Goal: Task Accomplishment & Management: Use online tool/utility

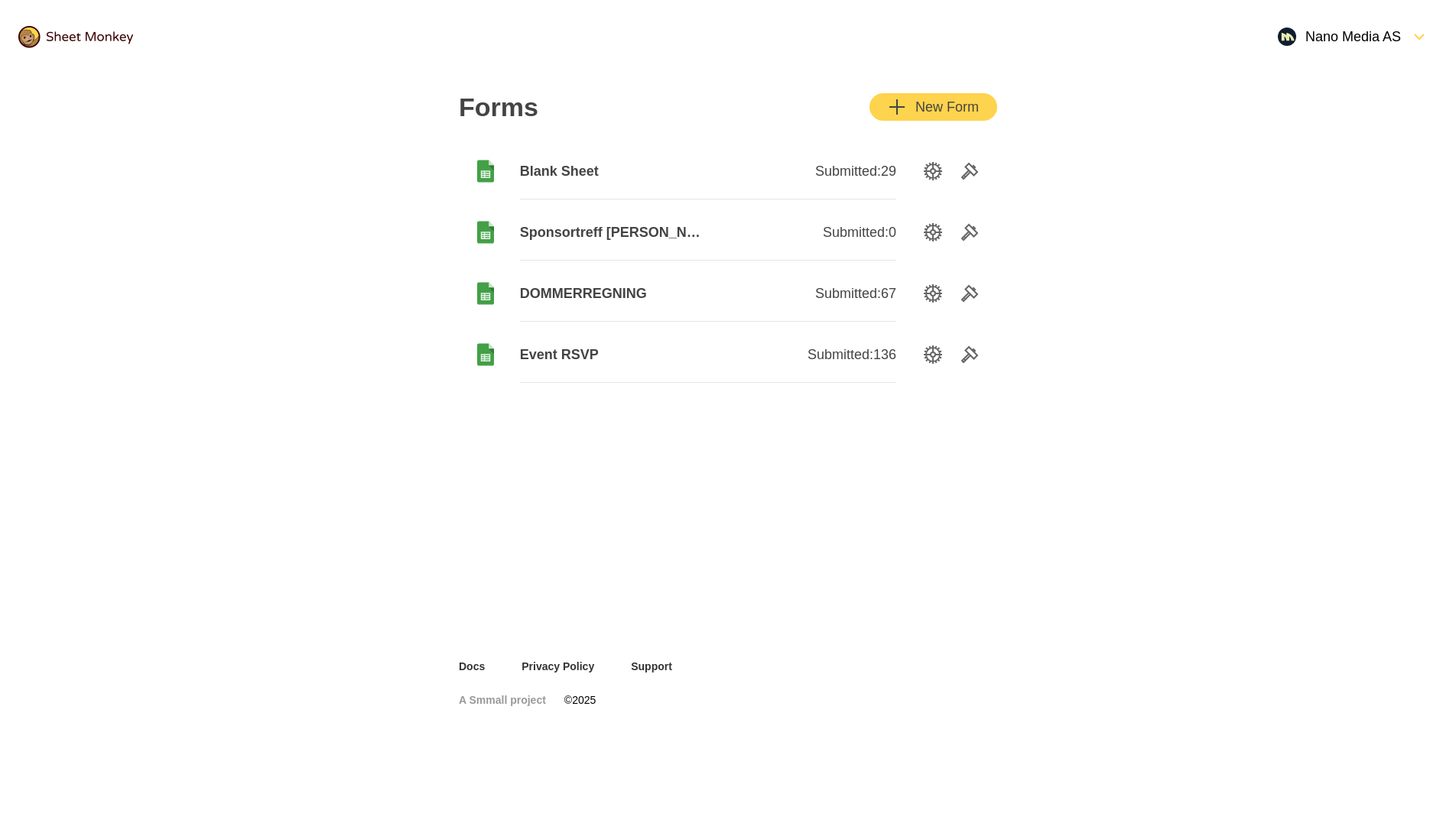
click at [1337, 42] on div "Nano Media AS" at bounding box center [1339, 37] width 123 height 19
click at [1336, 102] on div "Settings" at bounding box center [1354, 105] width 169 height 33
click at [1383, 30] on div "Nano Media AS" at bounding box center [1339, 37] width 123 height 19
click at [1352, 96] on div "Settings" at bounding box center [1354, 105] width 169 height 33
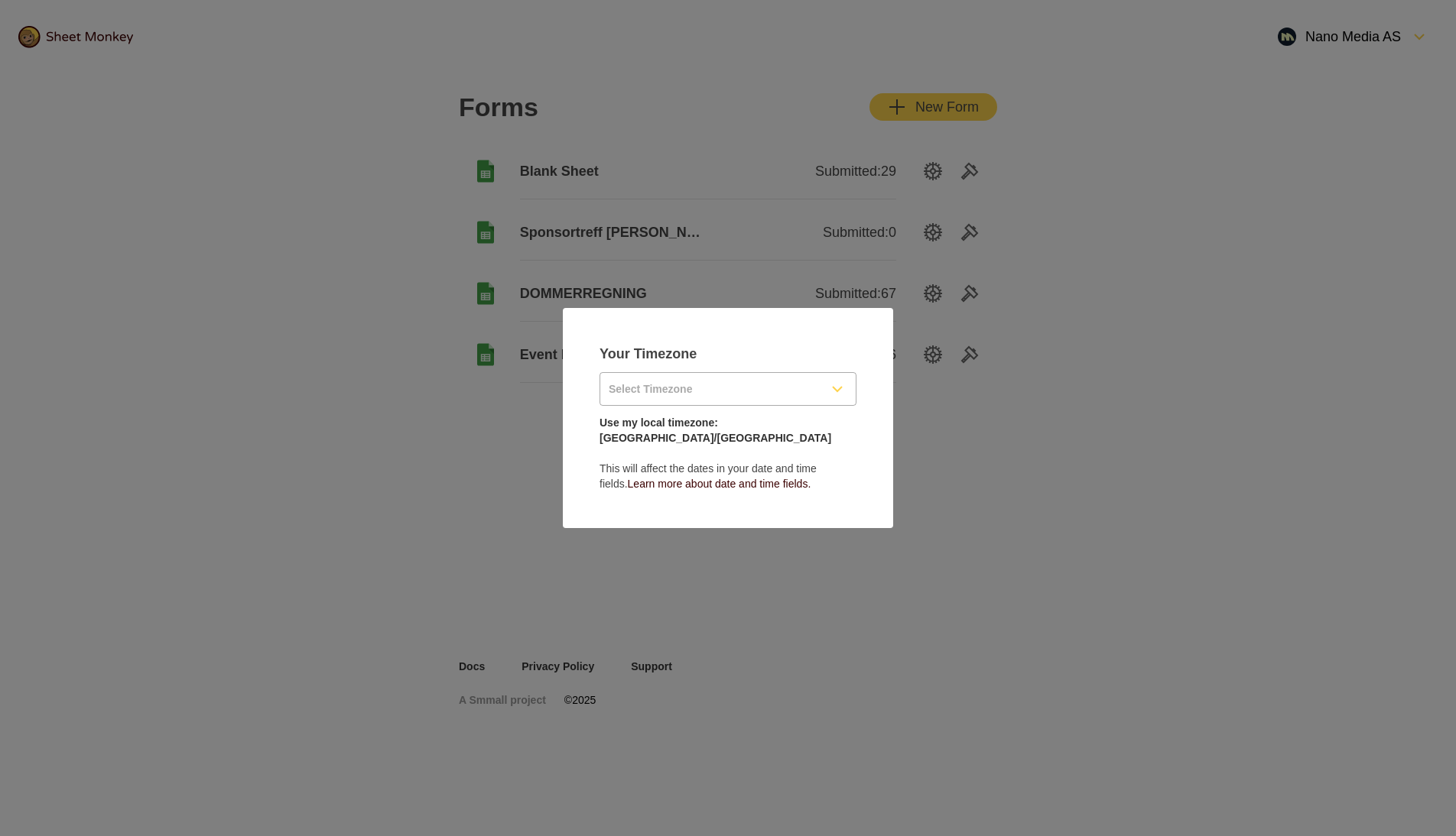
click at [708, 402] on input "Select Timezone" at bounding box center [709, 389] width 218 height 32
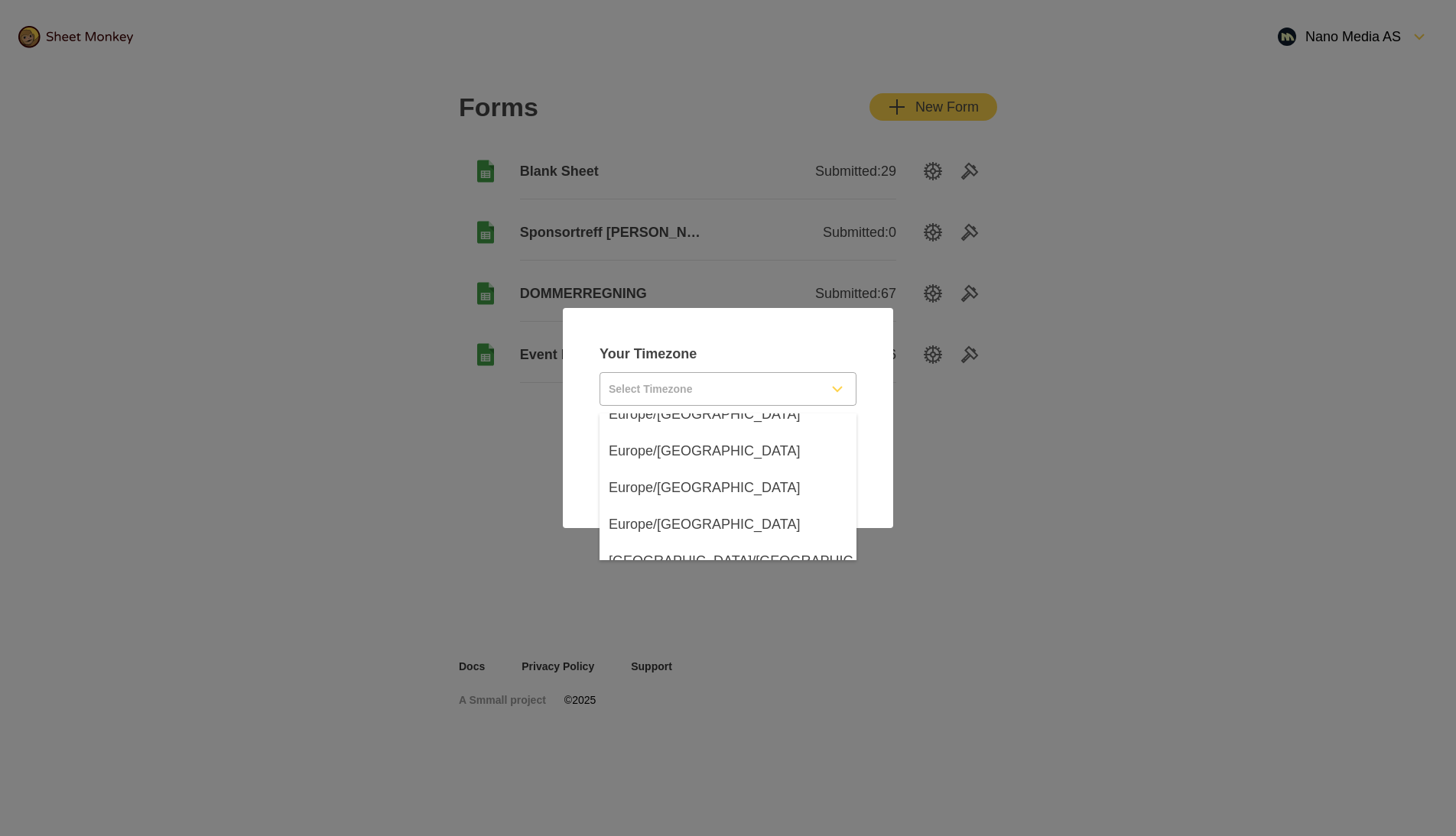
scroll to position [15999, 0]
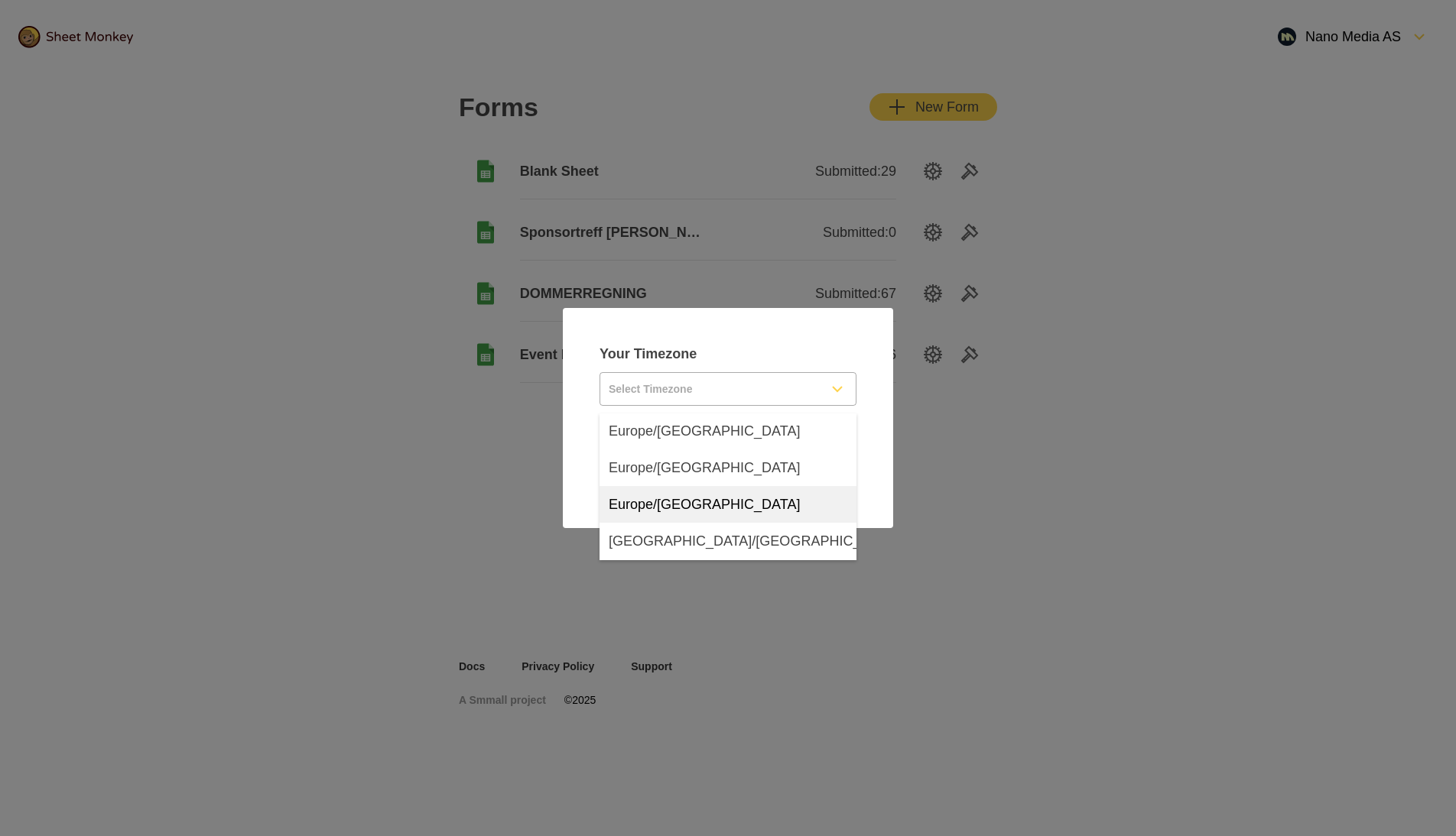
click at [713, 512] on span "Europe/Copenhagen" at bounding box center [704, 505] width 191 height 19
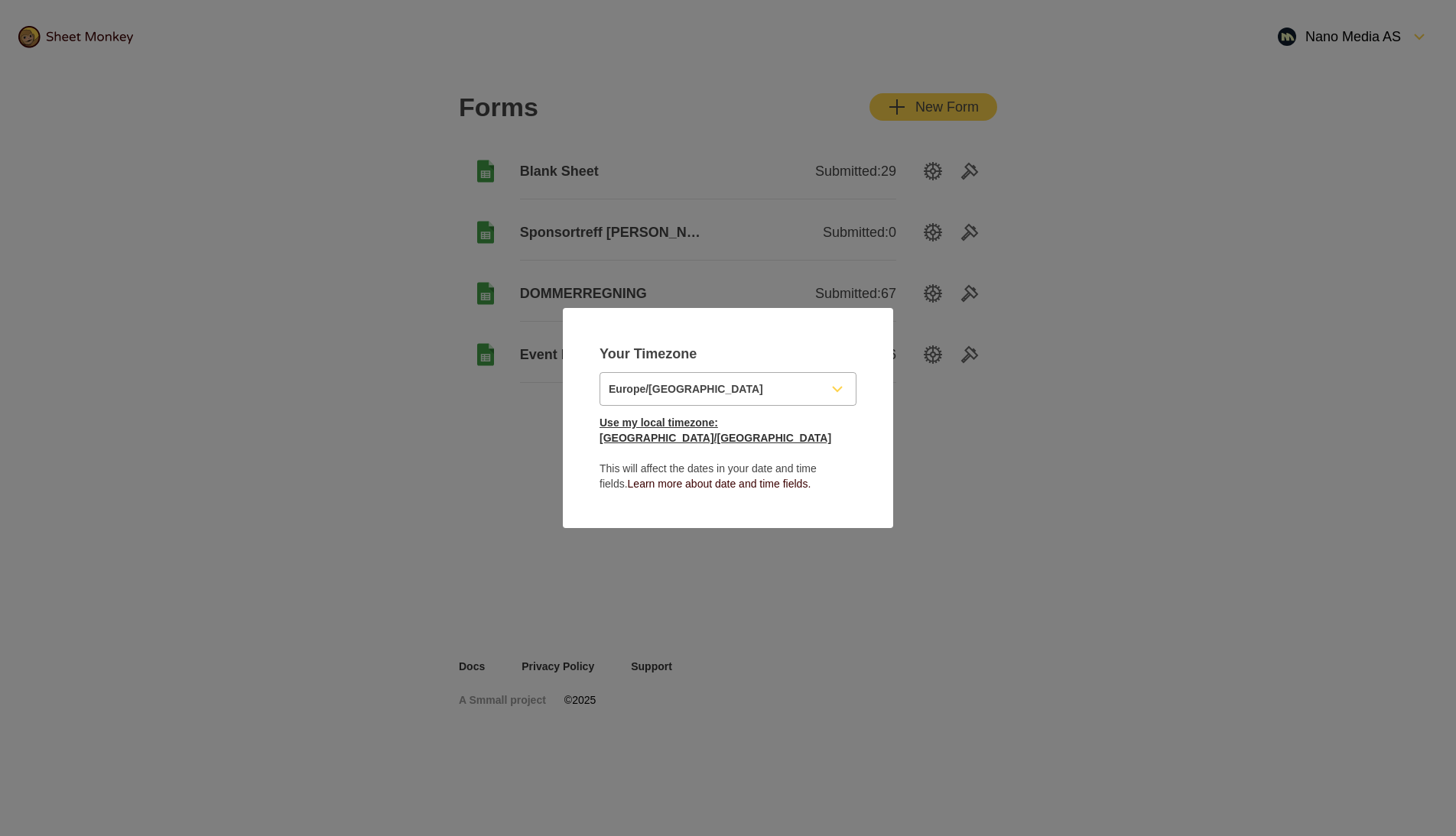
click at [746, 431] on link "Use my local timezone: Europe/Oslo" at bounding box center [716, 430] width 232 height 27
type input "Europe/Oslo"
click at [729, 433] on link "Use my local timezone: Europe/Oslo" at bounding box center [716, 430] width 232 height 27
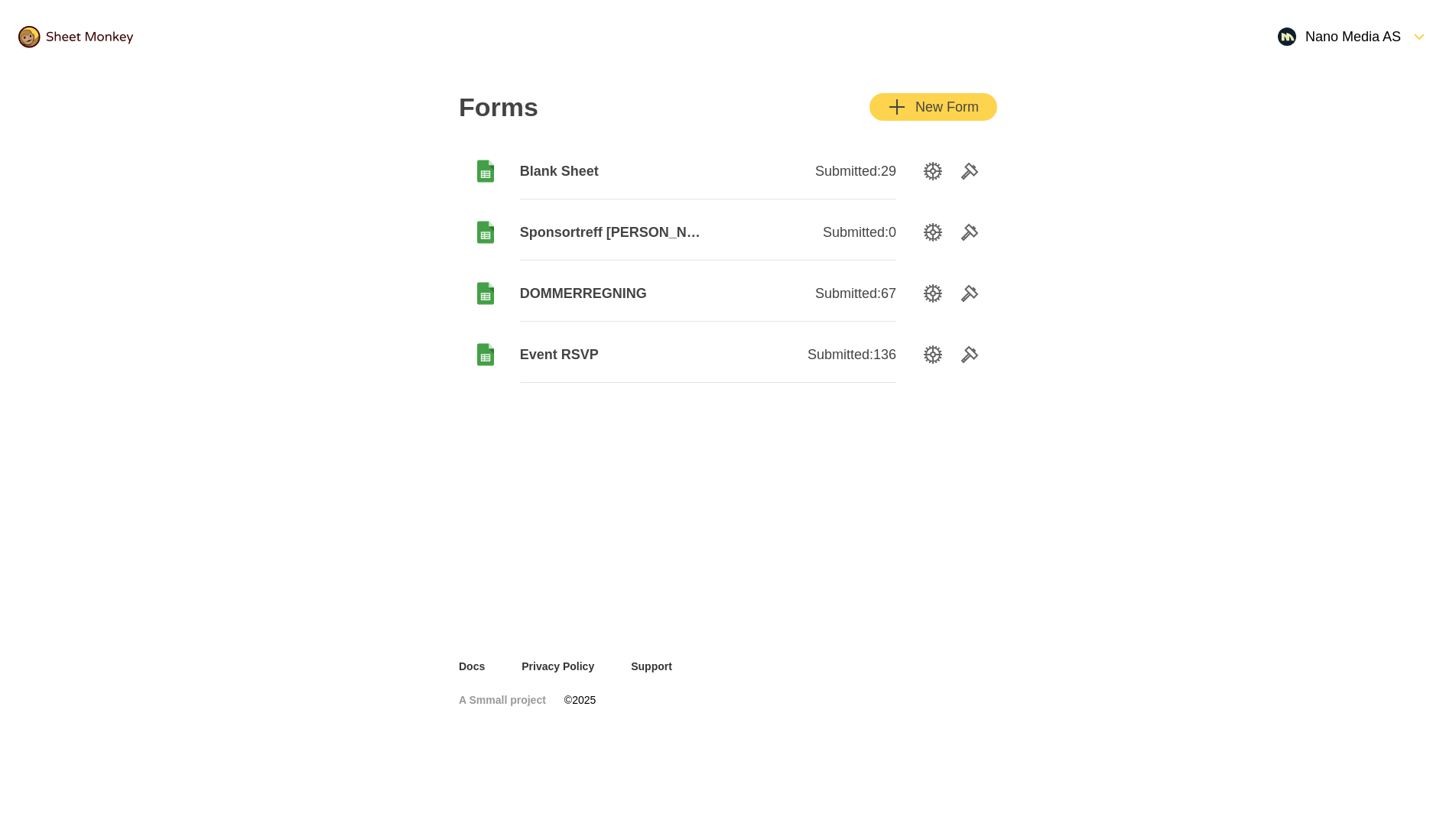
click at [1365, 40] on div "Nano Media AS" at bounding box center [1339, 37] width 123 height 19
click at [1308, 77] on div "Subscription" at bounding box center [1354, 72] width 169 height 33
click at [568, 173] on span "Blank Sheet" at bounding box center [614, 171] width 188 height 19
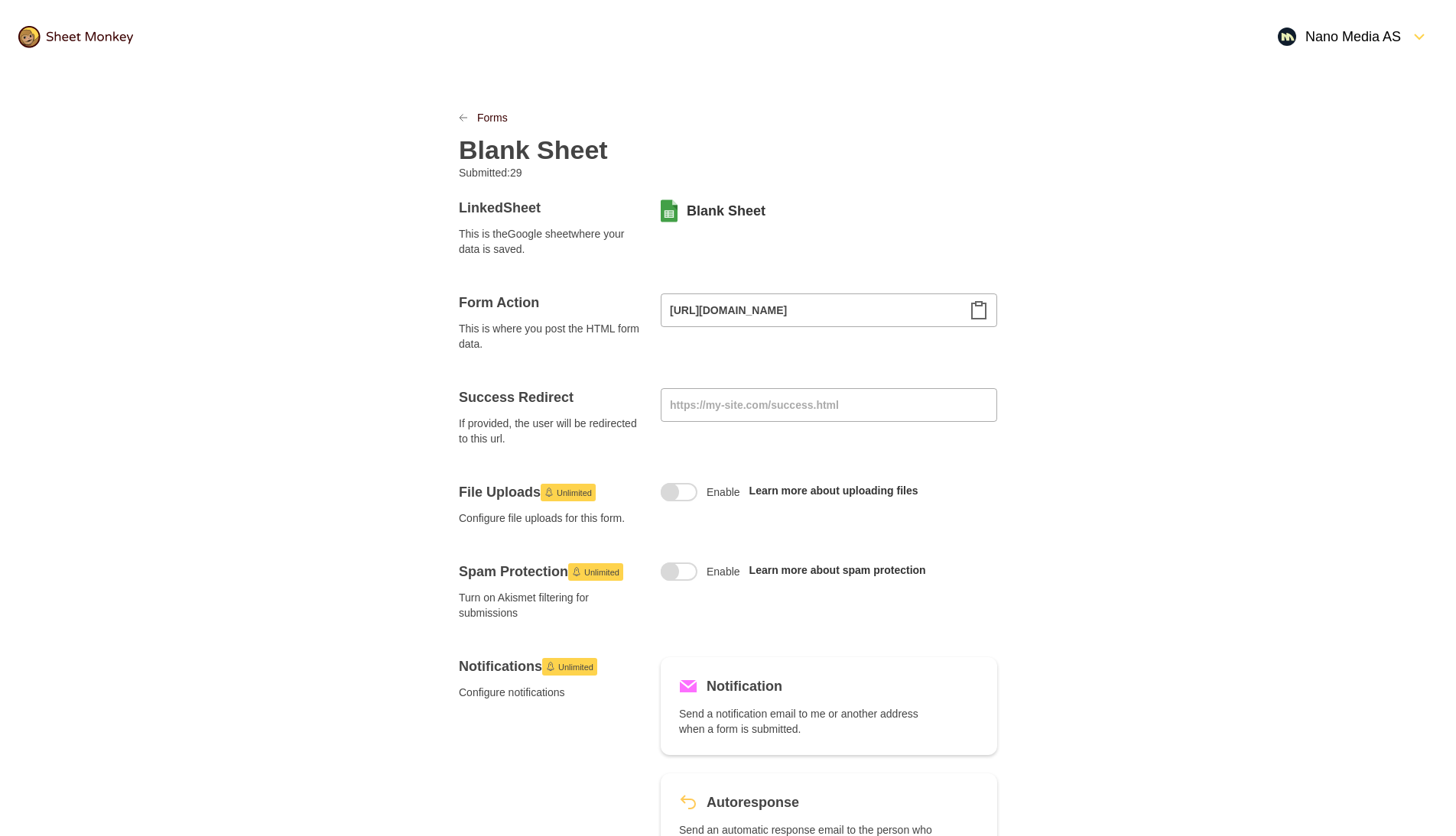
click at [675, 214] on icon at bounding box center [669, 212] width 17 height 22
click at [715, 211] on link "Blank Sheet" at bounding box center [726, 212] width 79 height 19
click at [478, 114] on link "Forms" at bounding box center [492, 118] width 31 height 15
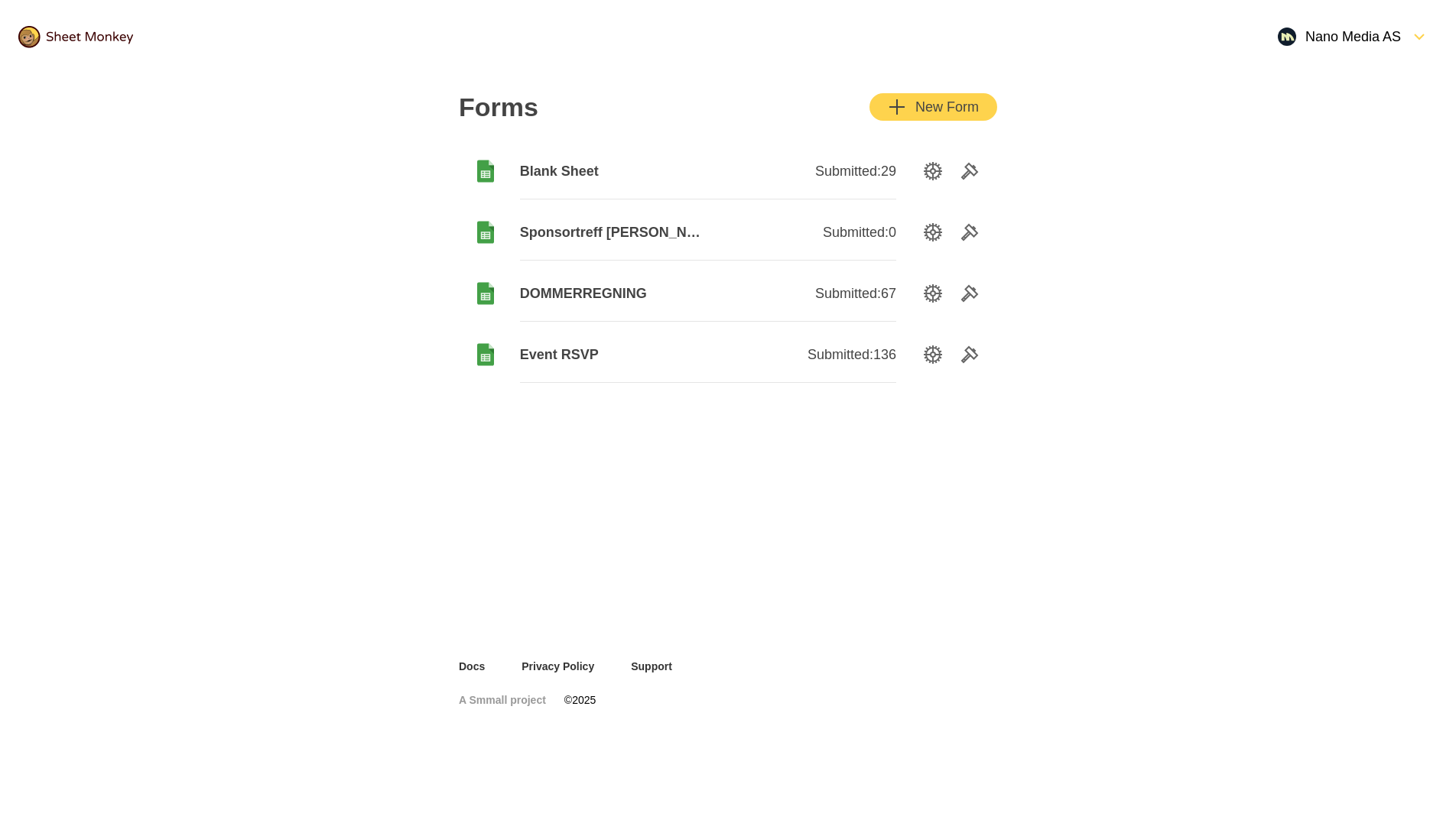
click at [620, 234] on span "Sponsortreff [PERSON_NAME]" at bounding box center [614, 233] width 188 height 19
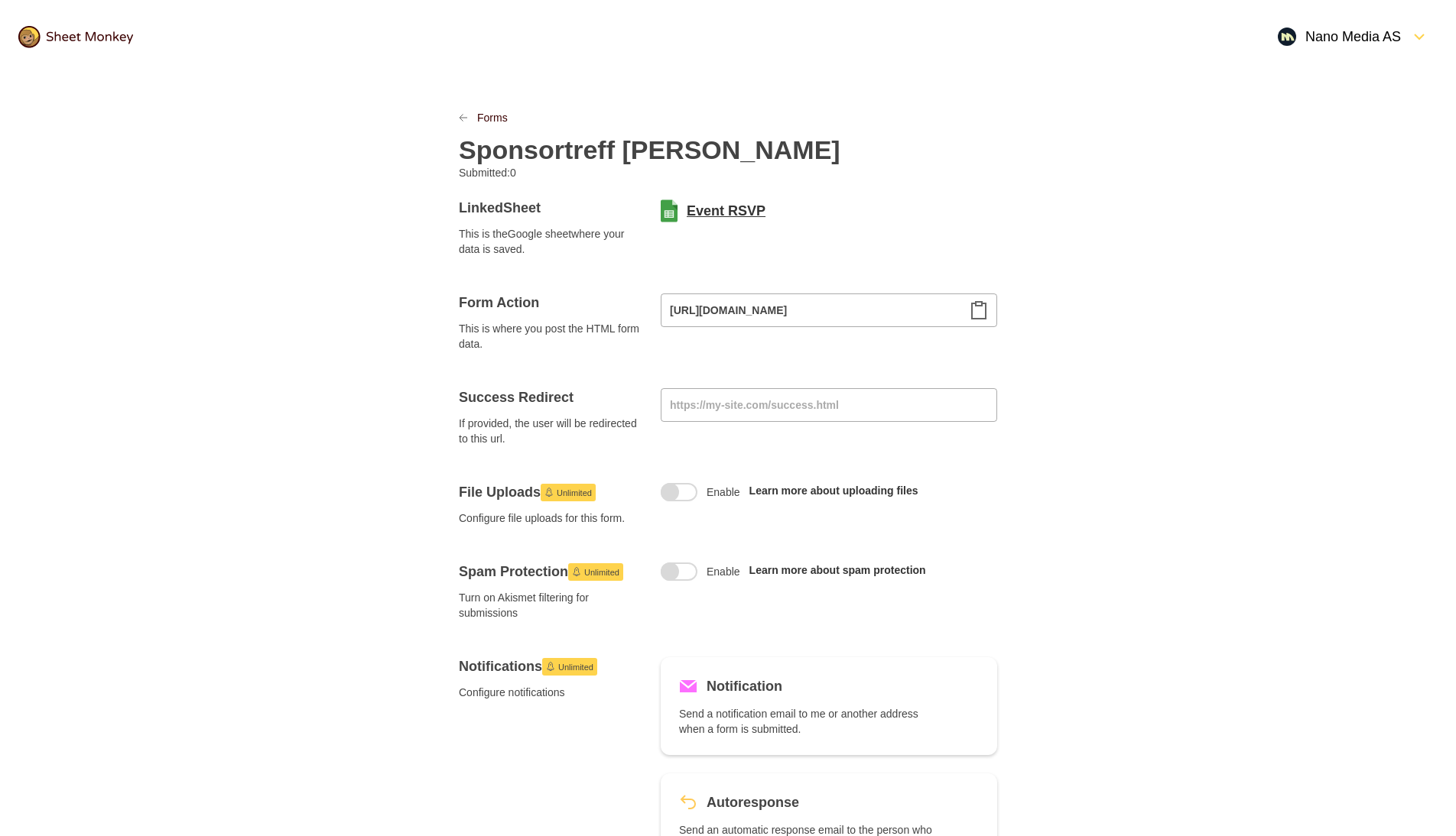
click at [712, 215] on link "Event RSVP" at bounding box center [726, 212] width 79 height 19
click at [979, 314] on icon "Clipboard" at bounding box center [979, 311] width 19 height 19
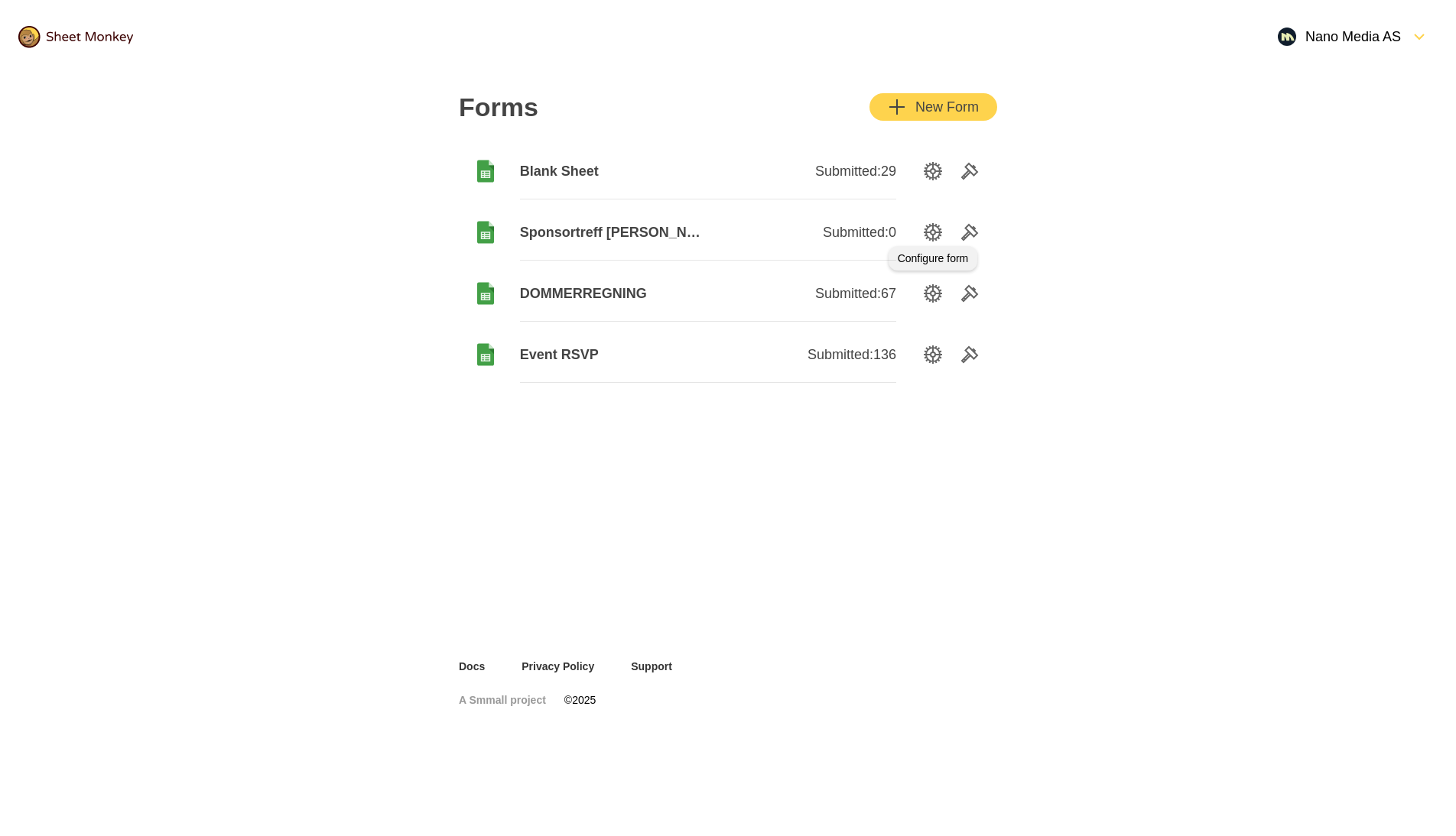
click at [931, 236] on icon "SettingsOption" at bounding box center [934, 233] width 19 height 19
click at [926, 121] on div "Forms New Form" at bounding box center [728, 107] width 539 height 31
click at [929, 109] on div "New Form" at bounding box center [933, 107] width 91 height 19
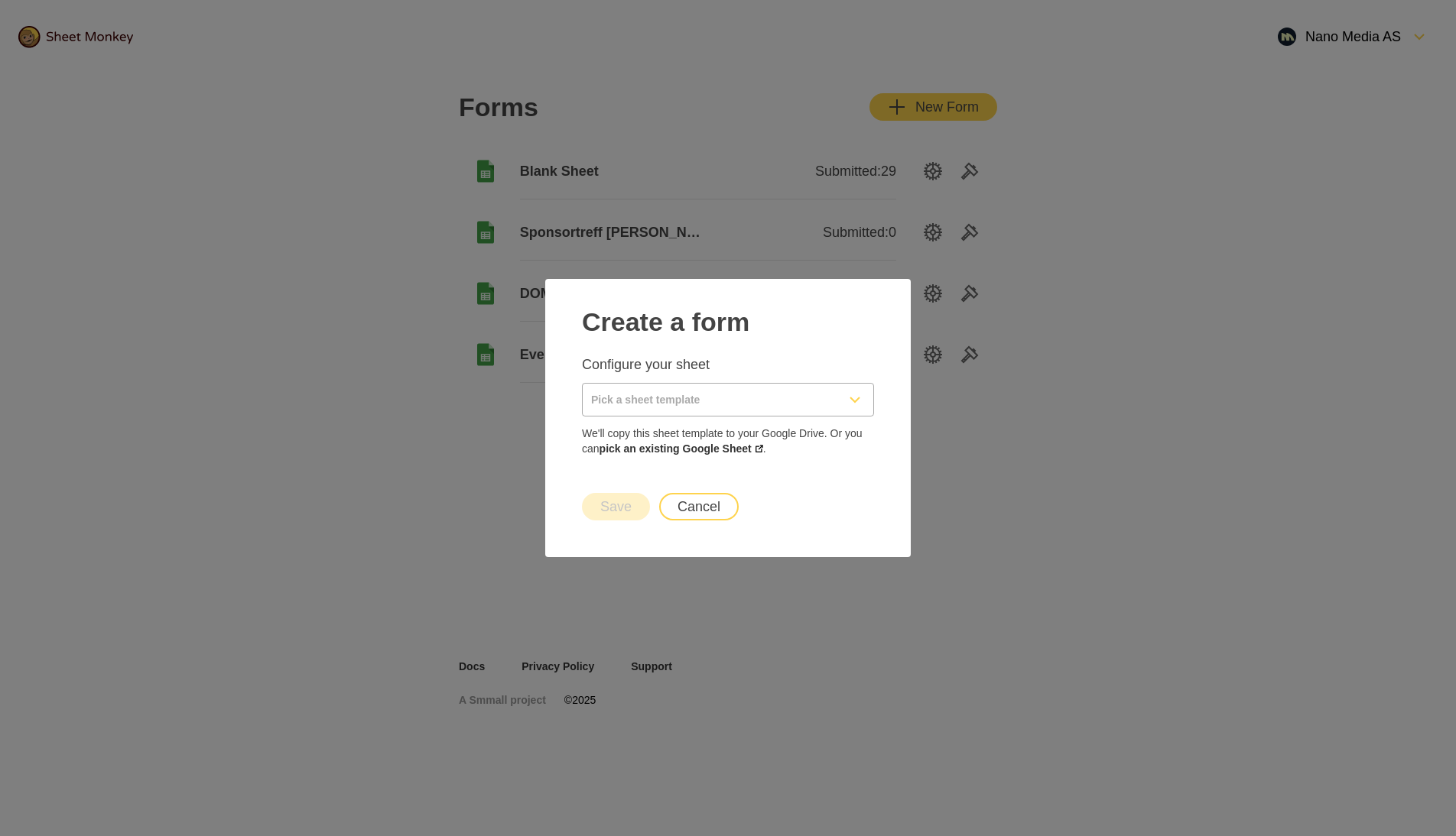
click at [638, 401] on input "Pick a sheet template" at bounding box center [710, 400] width 254 height 32
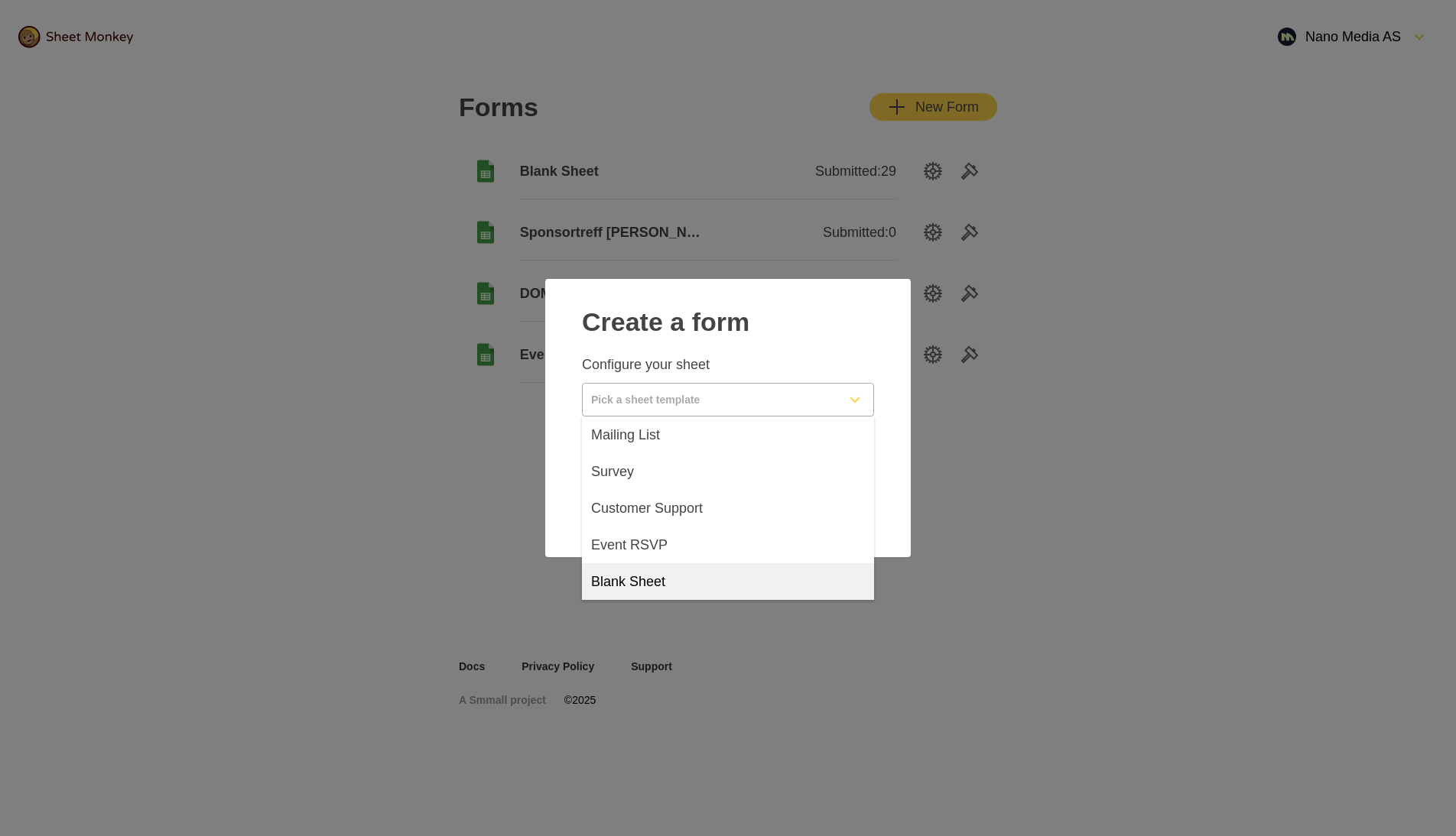
click at [644, 583] on span "Blank Sheet" at bounding box center [628, 582] width 74 height 19
type input "Blank Sheet"
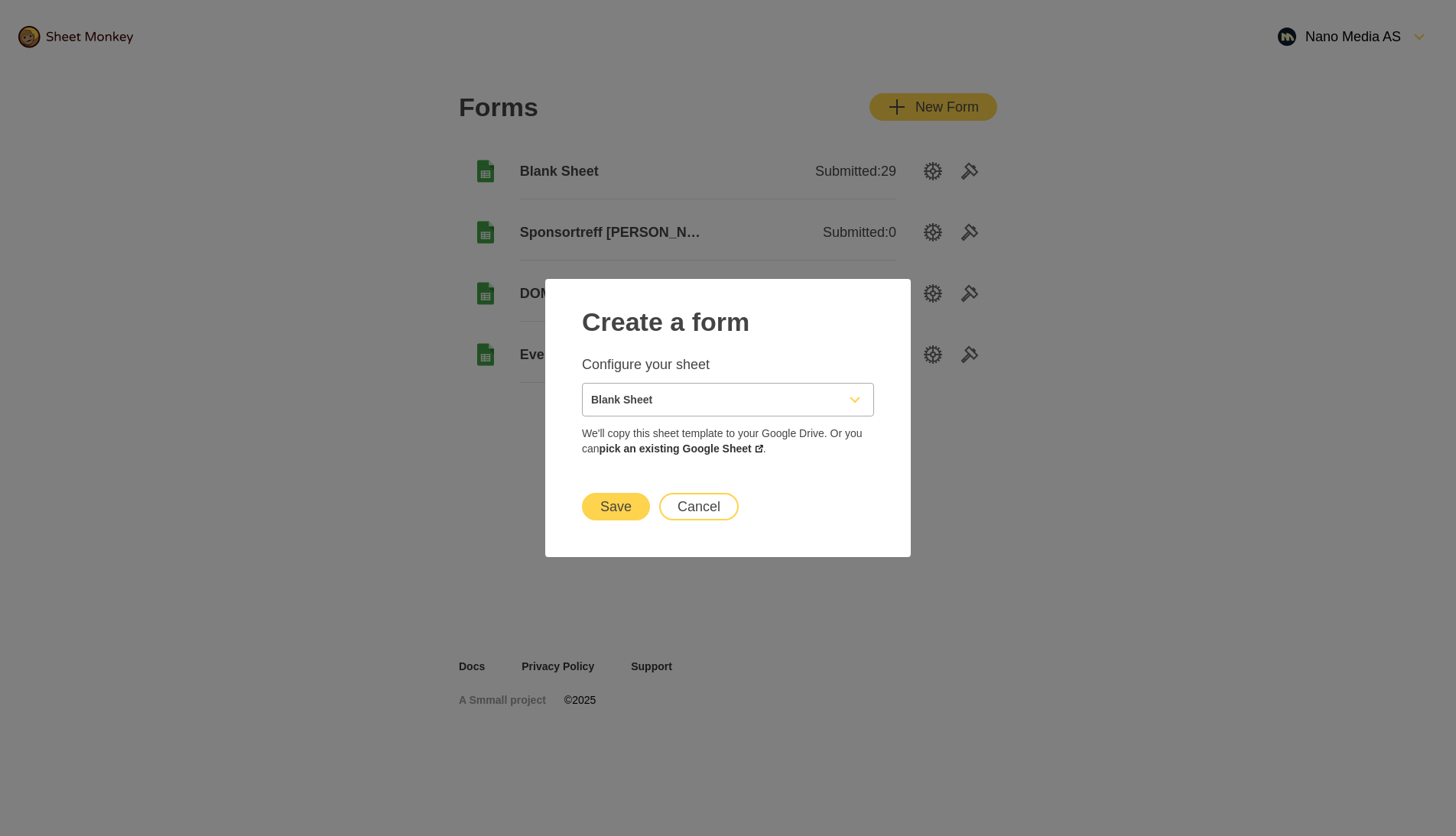
click at [618, 507] on button "Save" at bounding box center [616, 507] width 68 height 27
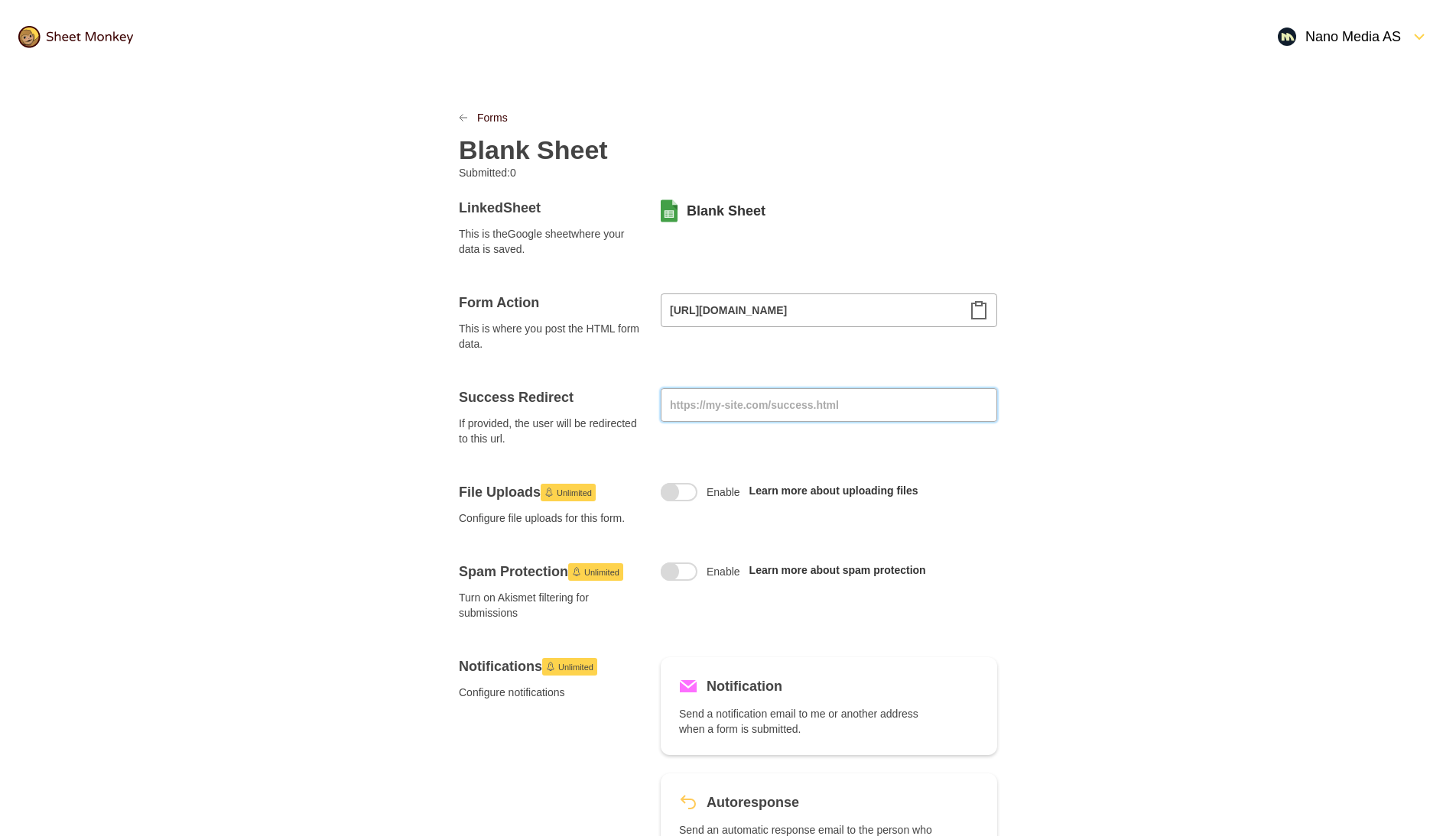
click at [760, 405] on input at bounding box center [829, 404] width 336 height 33
click at [982, 313] on icon "Clipboard" at bounding box center [979, 311] width 19 height 19
click at [725, 212] on link "Blank Sheet" at bounding box center [726, 212] width 79 height 19
